Goal: Information Seeking & Learning: Check status

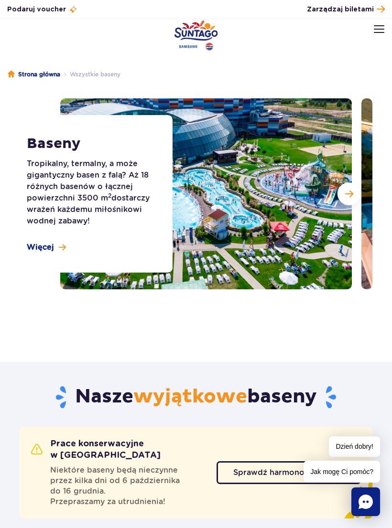
click at [52, 252] on span "Więcej" at bounding box center [40, 247] width 27 height 11
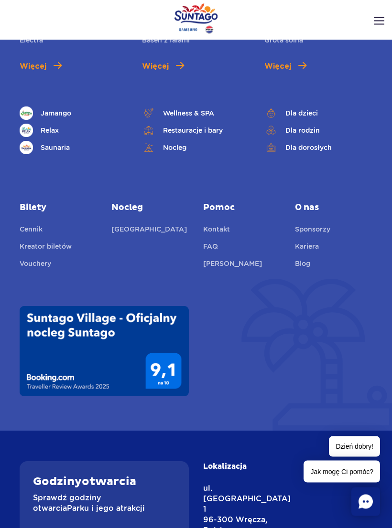
scroll to position [3729, 0]
click at [156, 224] on link "[GEOGRAPHIC_DATA]" at bounding box center [148, 230] width 75 height 13
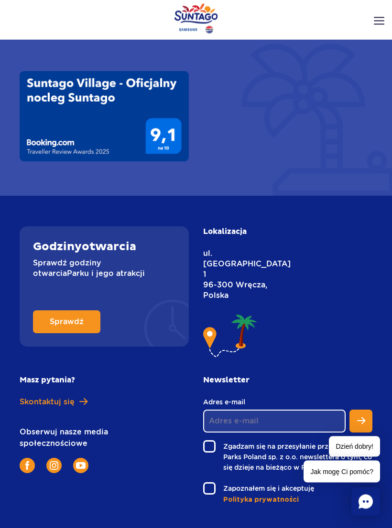
scroll to position [4005, 0]
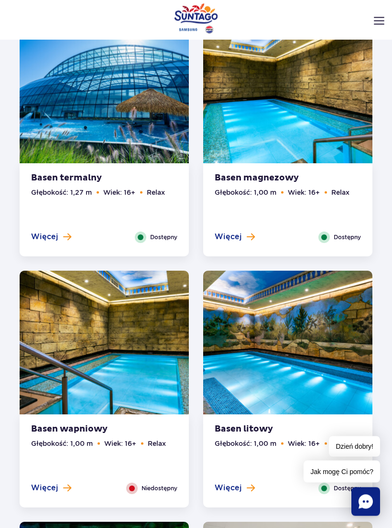
scroll to position [506, 0]
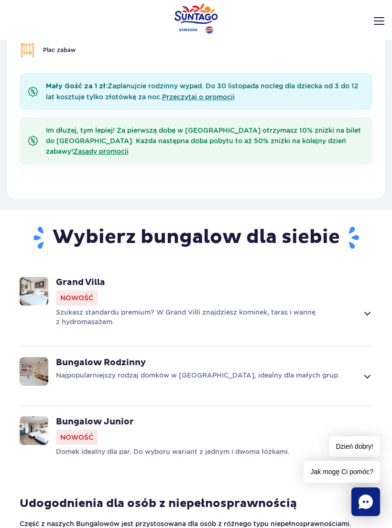
scroll to position [516, 0]
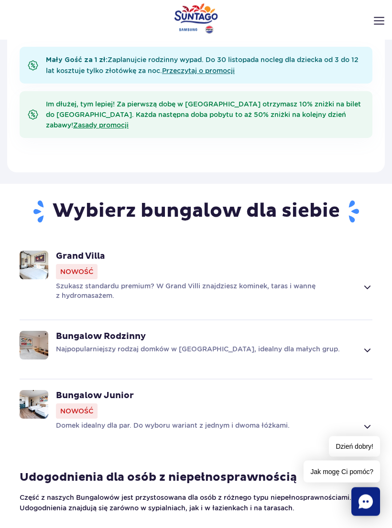
click at [47, 395] on img at bounding box center [34, 405] width 29 height 29
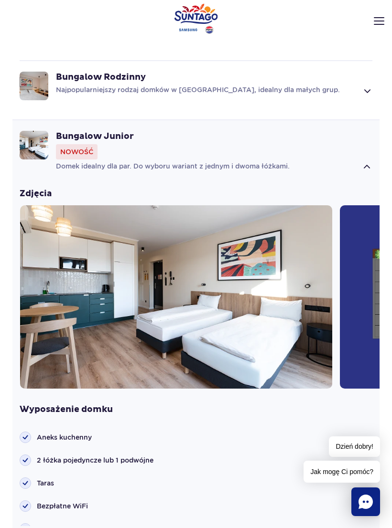
scroll to position [765, 0]
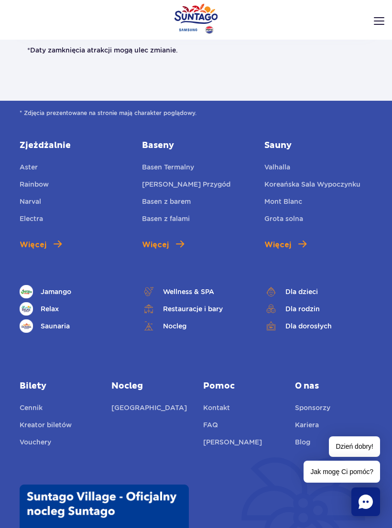
scroll to position [951, 0]
